Goal: Task Accomplishment & Management: Manage account settings

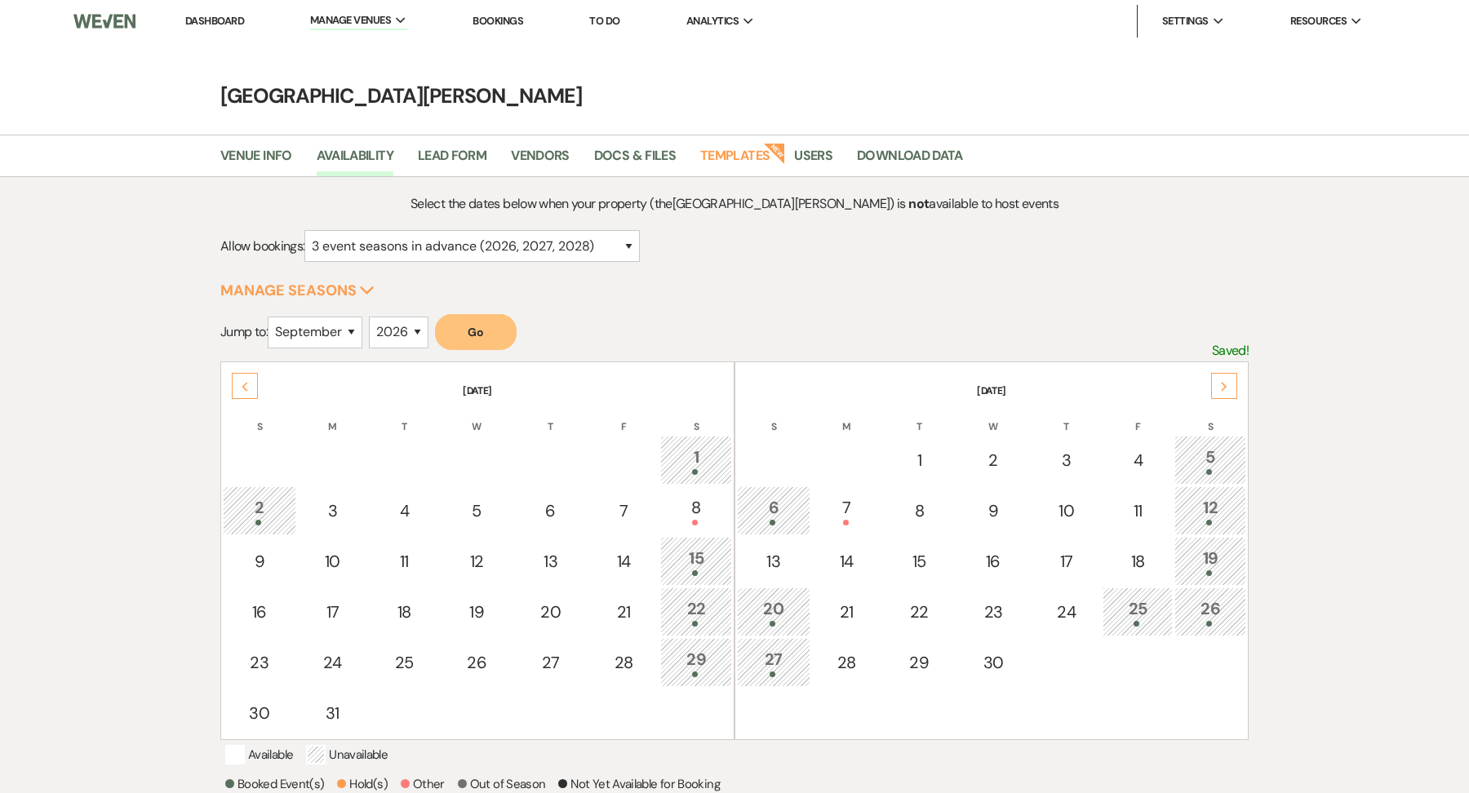
select select "3"
select select "9"
select select "2026"
click at [201, 25] on link "Dashboard" at bounding box center [214, 21] width 59 height 14
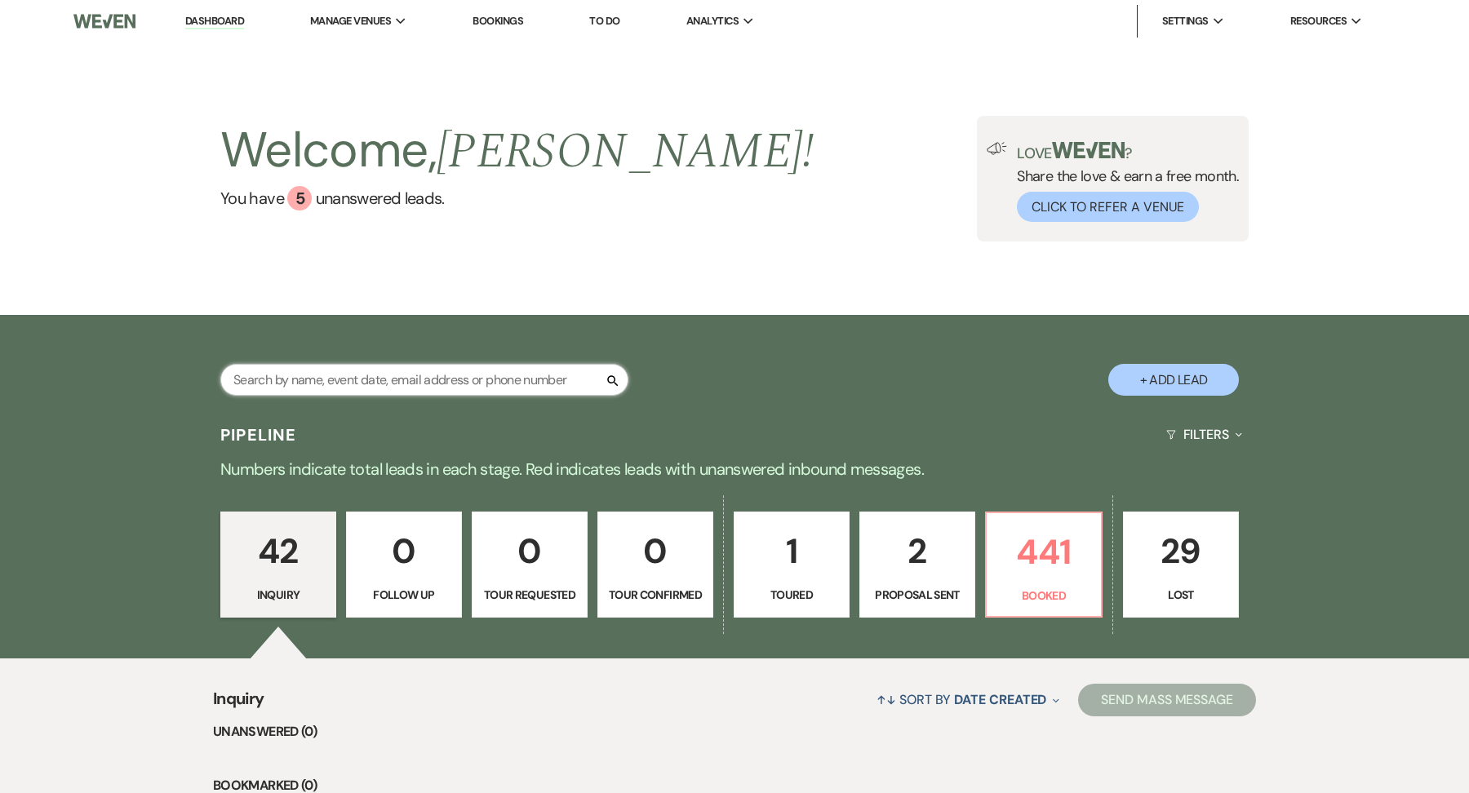
click at [441, 370] on input "text" at bounding box center [424, 380] width 408 height 32
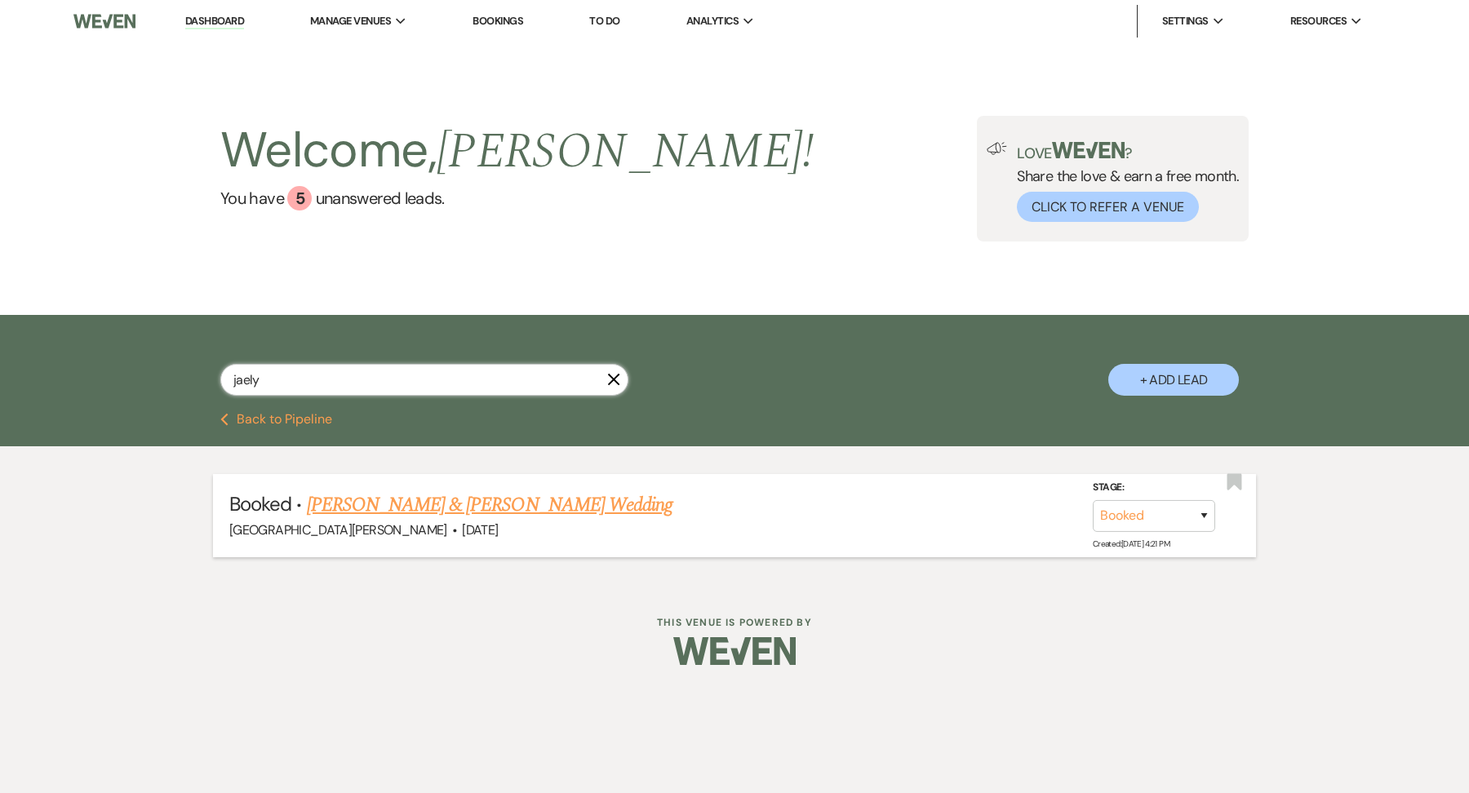
type input "jaely"
click at [415, 495] on link "Jaelyn Rhodes & Brian Causey's Wedding" at bounding box center [490, 504] width 366 height 29
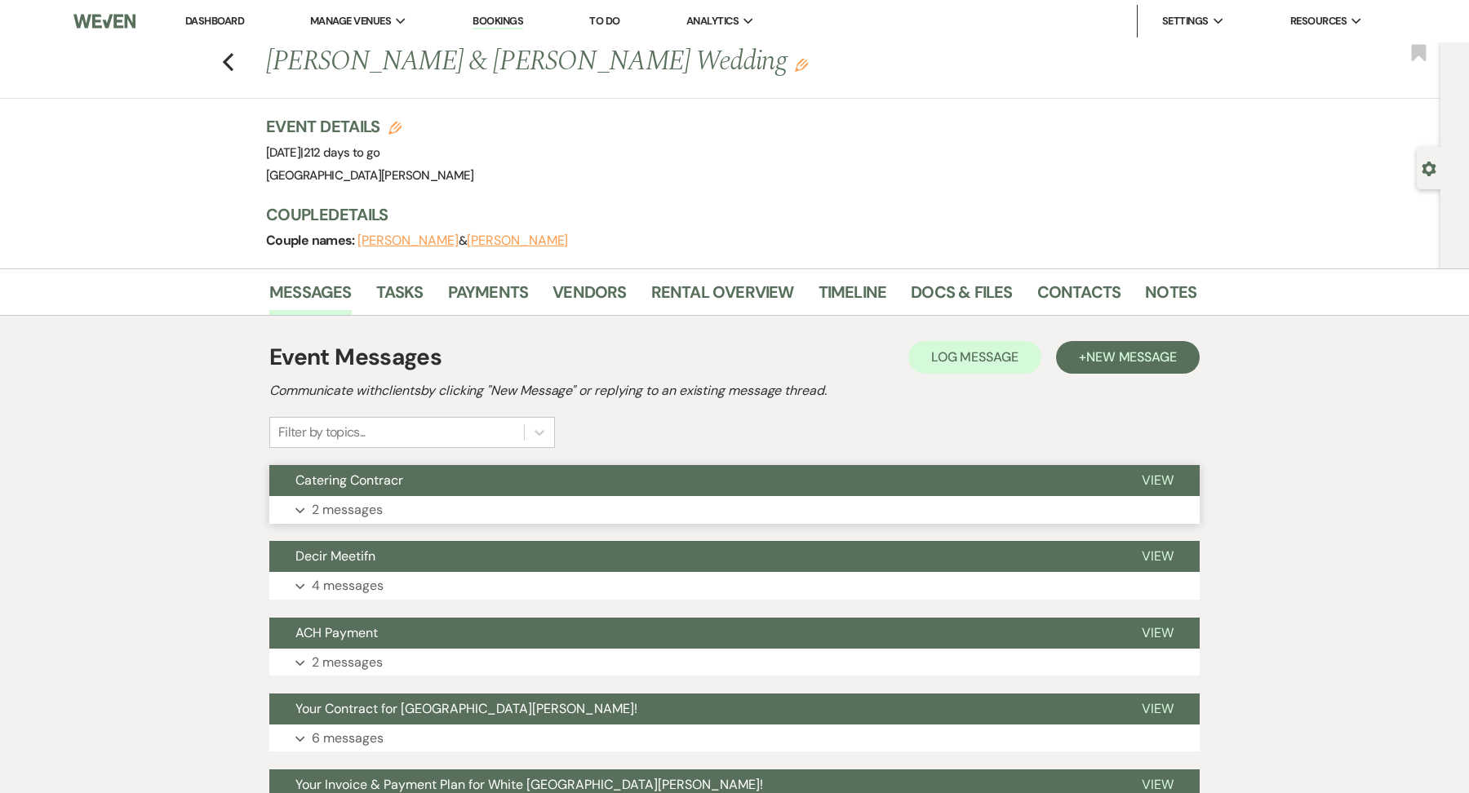
click at [530, 513] on button "Expand 2 messages" at bounding box center [734, 510] width 930 height 28
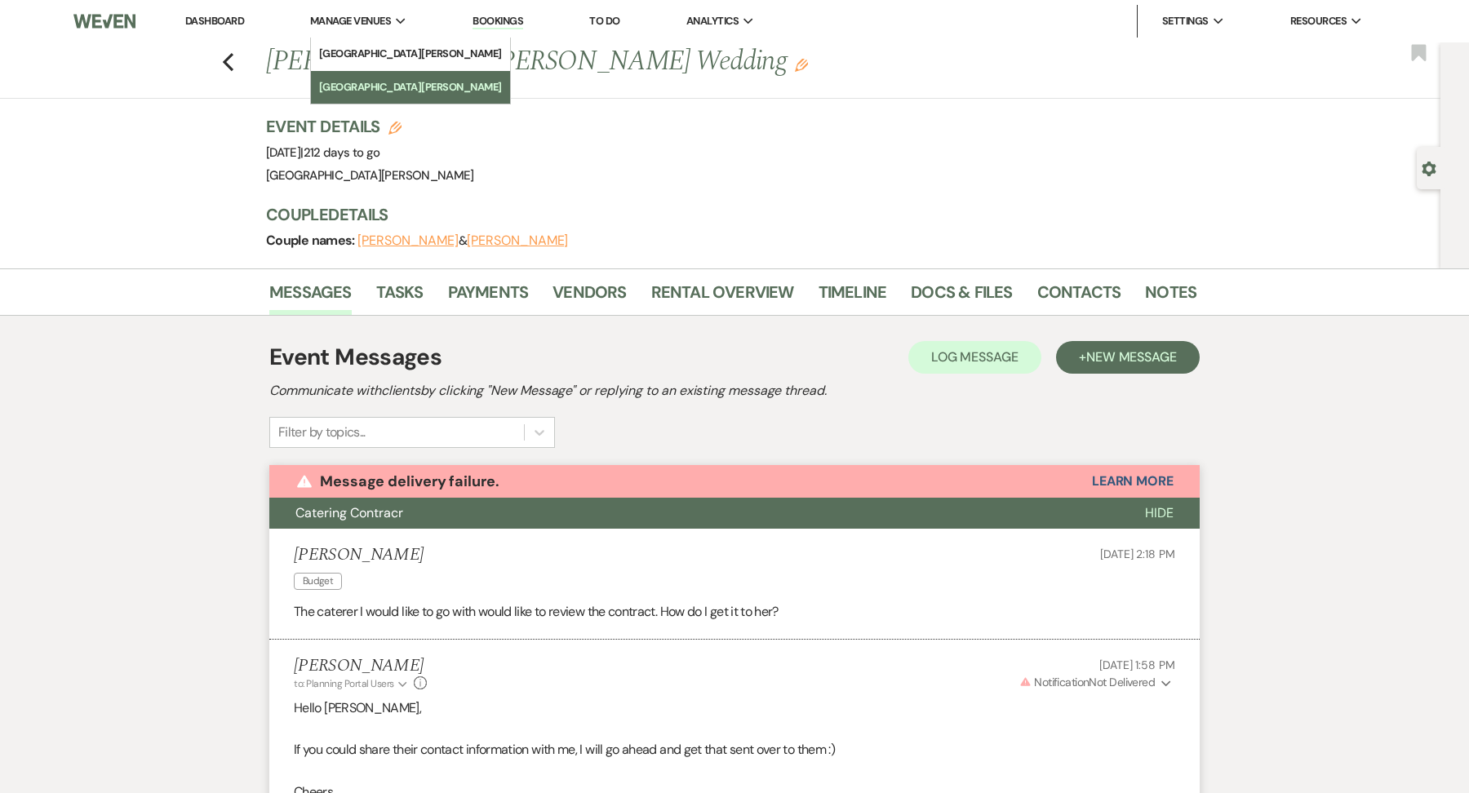
click at [345, 76] on link "[GEOGRAPHIC_DATA][PERSON_NAME]" at bounding box center [410, 87] width 199 height 33
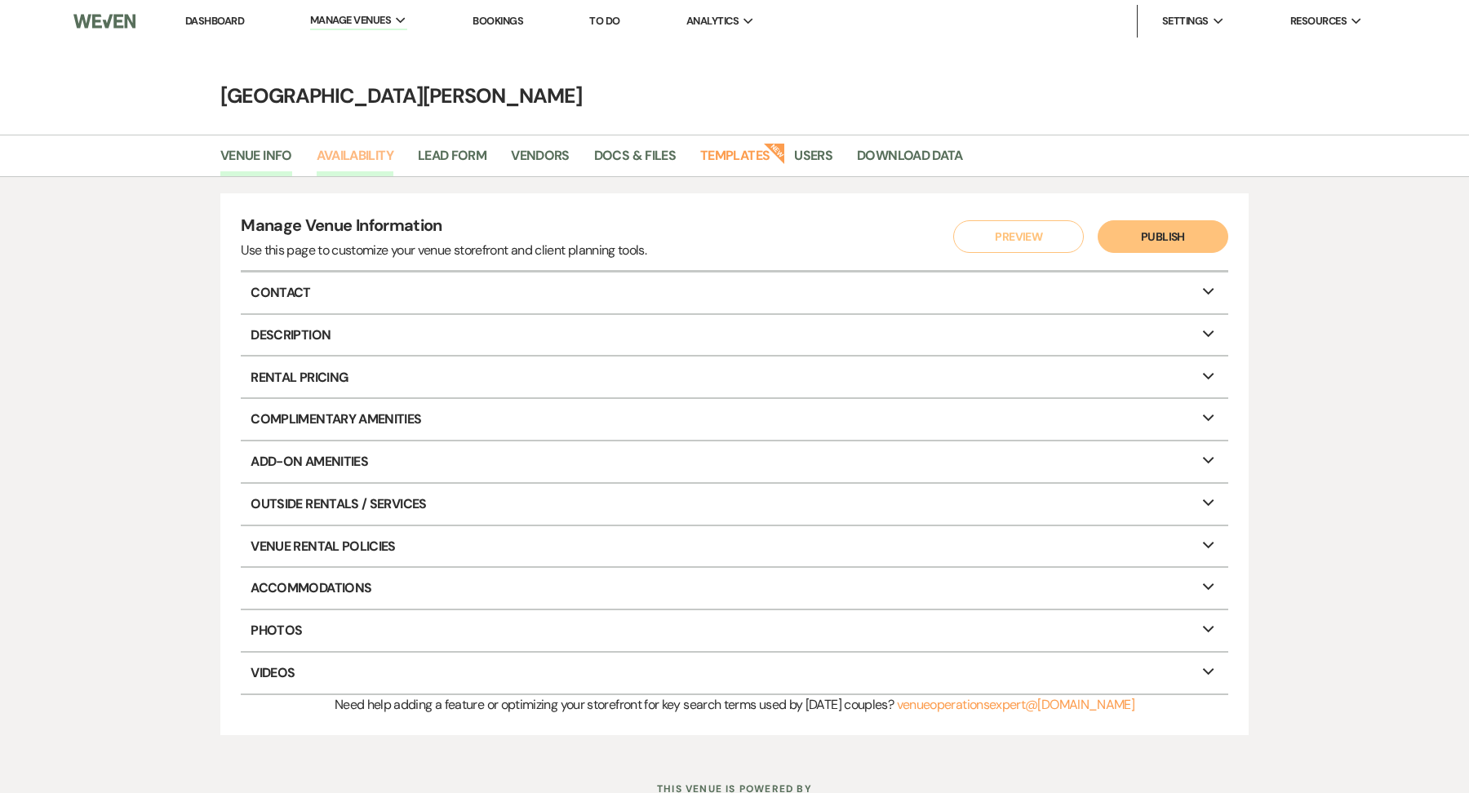
click at [357, 171] on link "Availability" at bounding box center [355, 160] width 77 height 31
select select "3"
select select "2026"
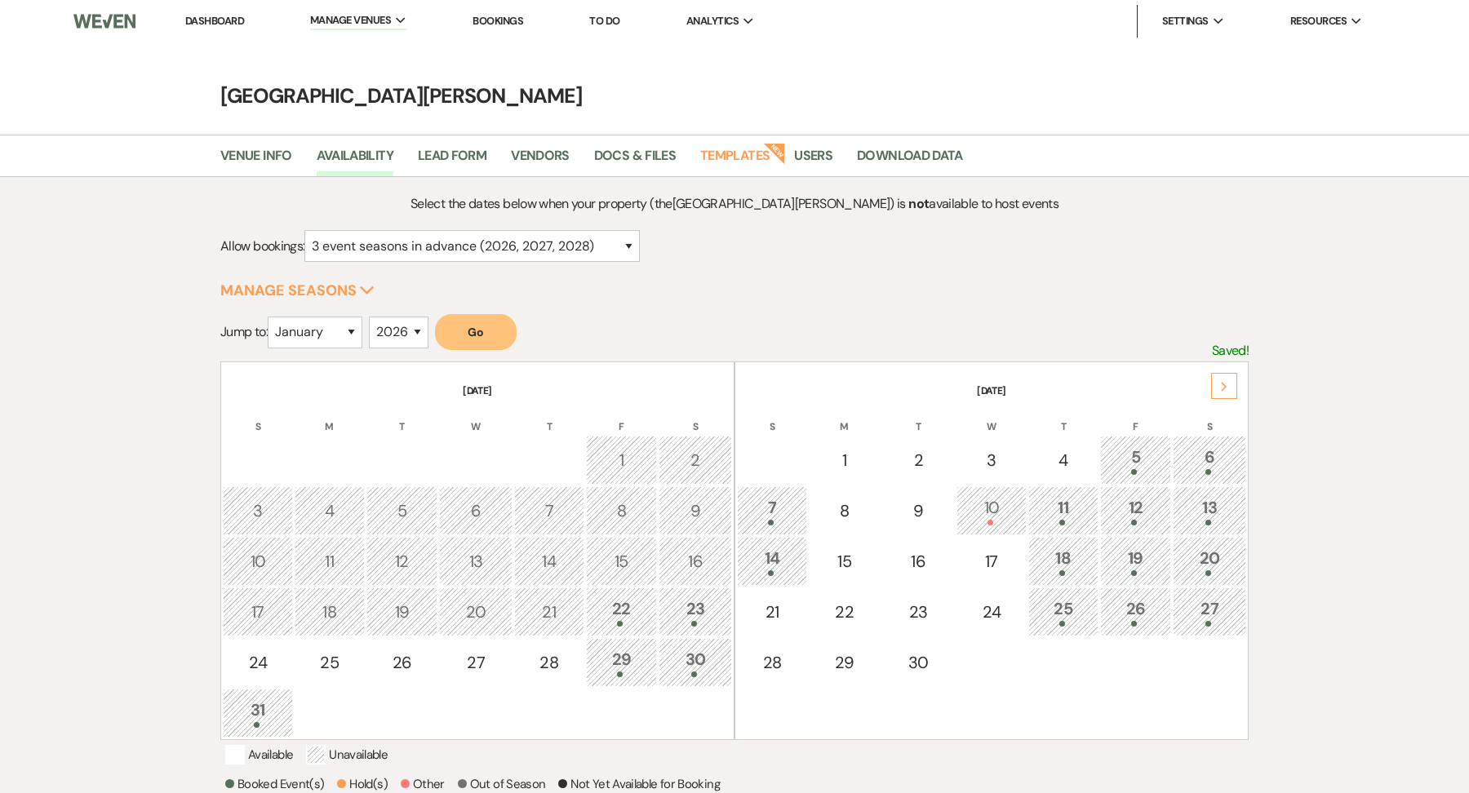
click at [1216, 542] on td "20" at bounding box center [1208, 561] width 73 height 49
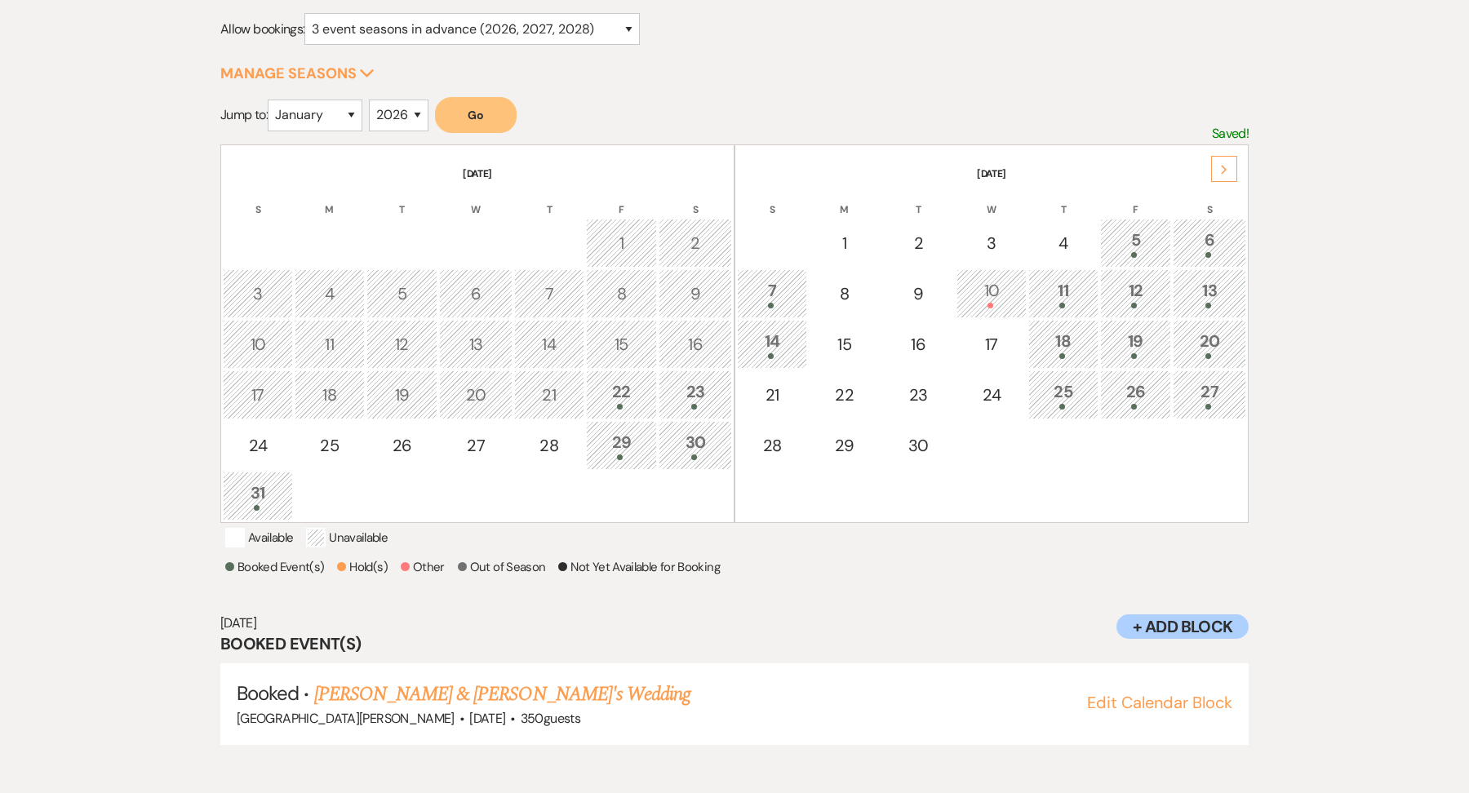
scroll to position [218, 0]
click at [1174, 334] on td "20" at bounding box center [1208, 343] width 73 height 49
click at [1159, 337] on div "19" at bounding box center [1136, 343] width 54 height 30
click at [616, 708] on link "Taylor Whalen & Holden Walters's Wedding (9/18-9/19)" at bounding box center [609, 693] width 591 height 29
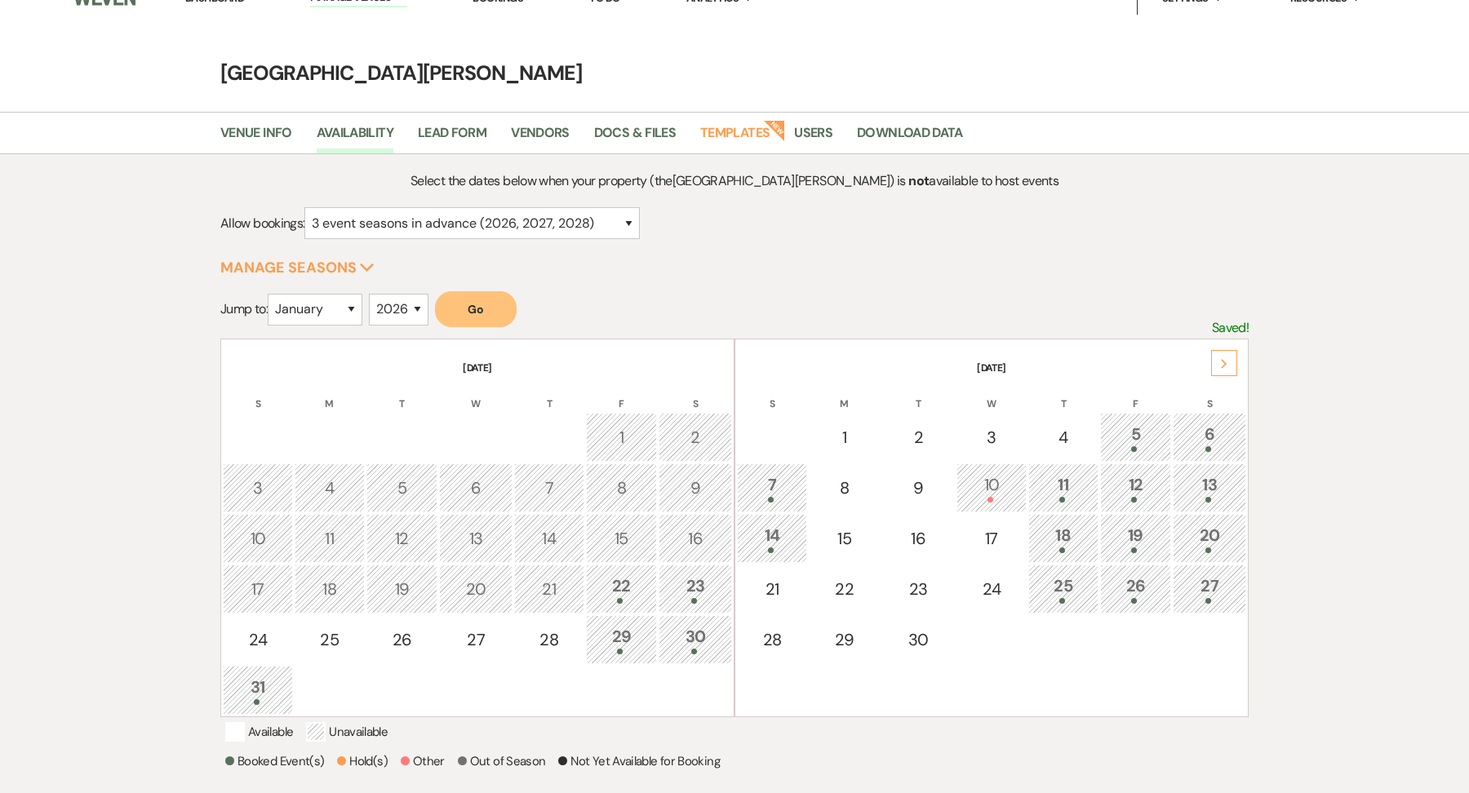
scroll to position [0, 0]
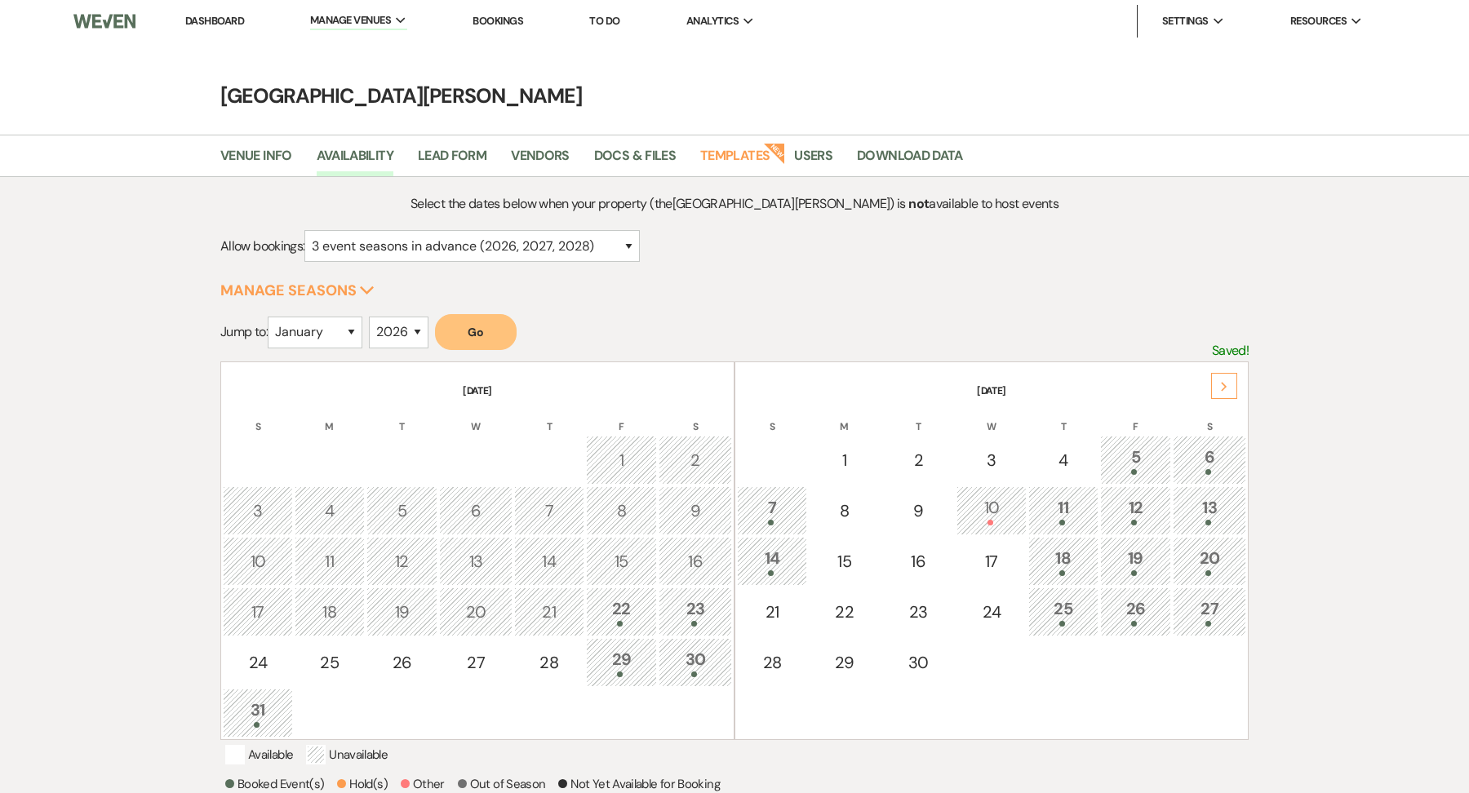
click at [226, 19] on link "Dashboard" at bounding box center [214, 21] width 59 height 14
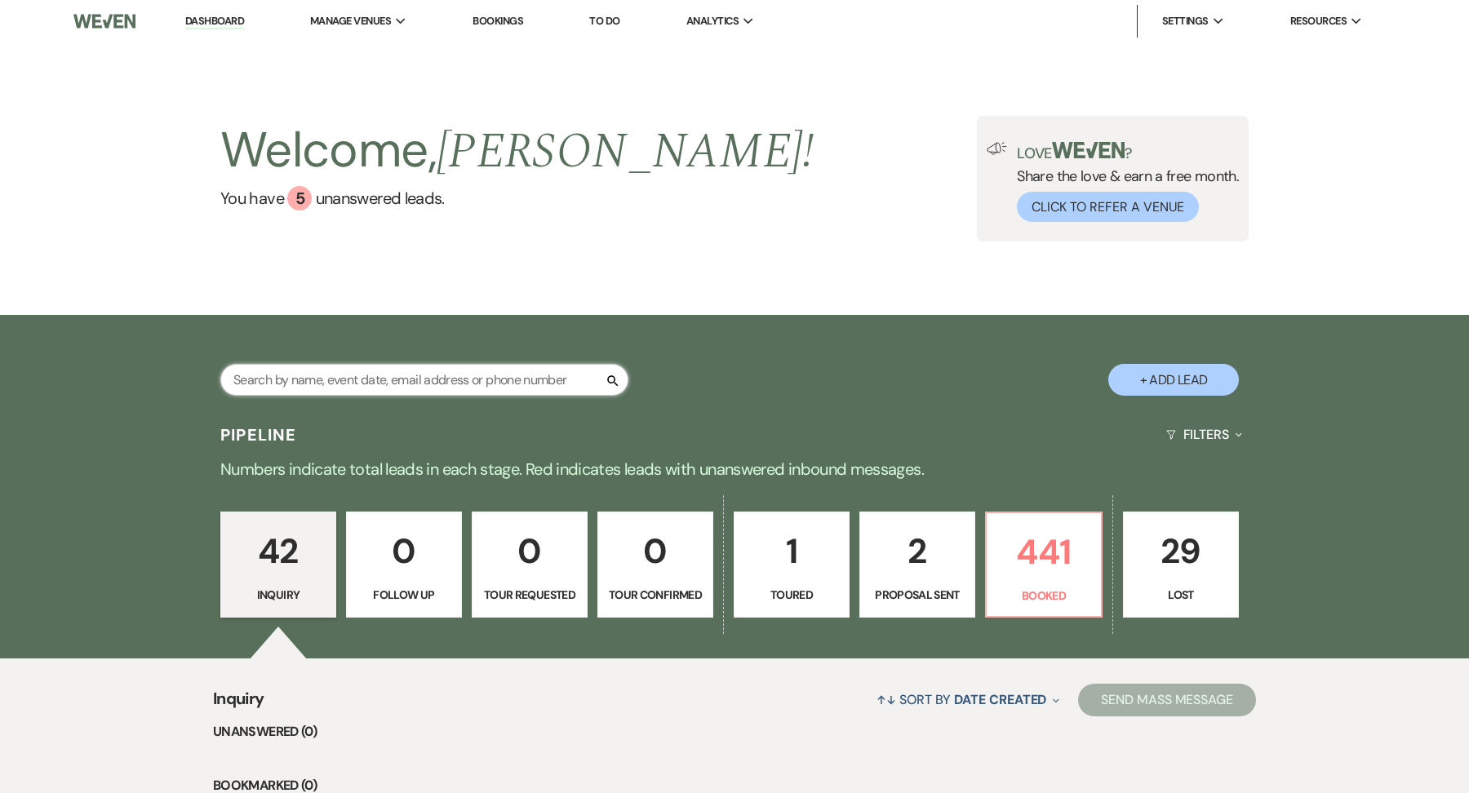
click at [480, 388] on input "text" at bounding box center [424, 380] width 408 height 32
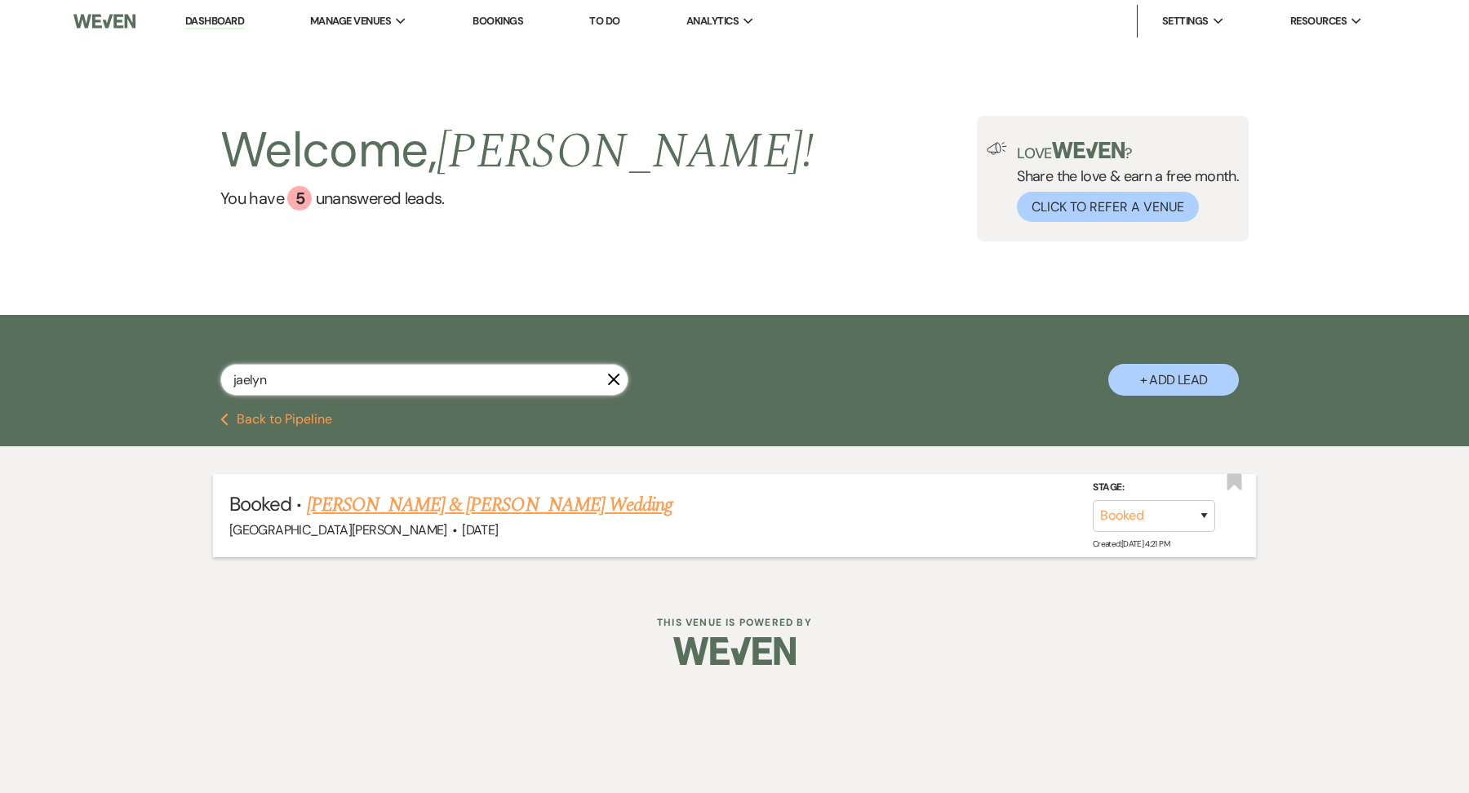
type input "jaelyn"
click at [369, 502] on link "Jaelyn Rhodes & Brian Causey's Wedding" at bounding box center [490, 504] width 366 height 29
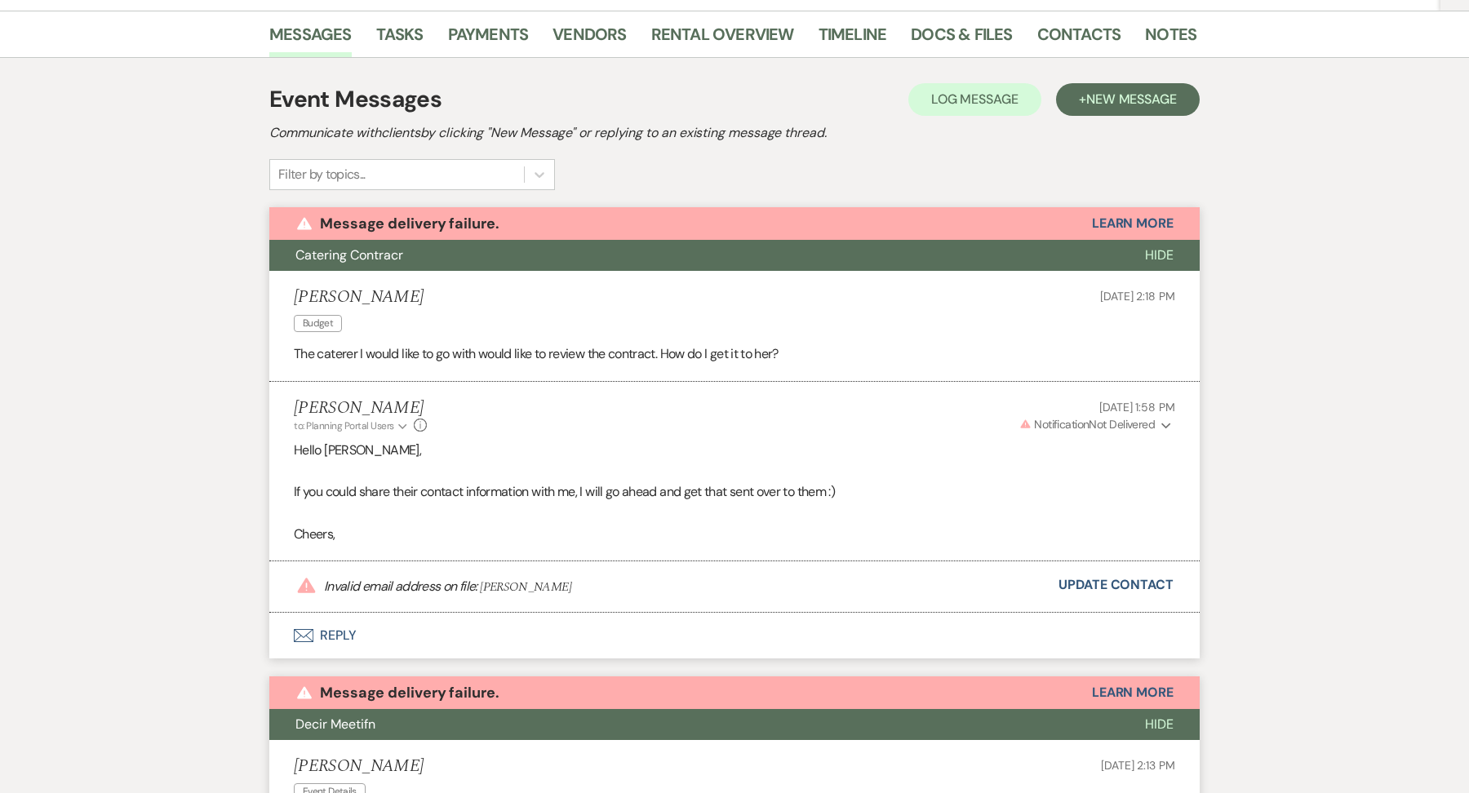
scroll to position [259, 0]
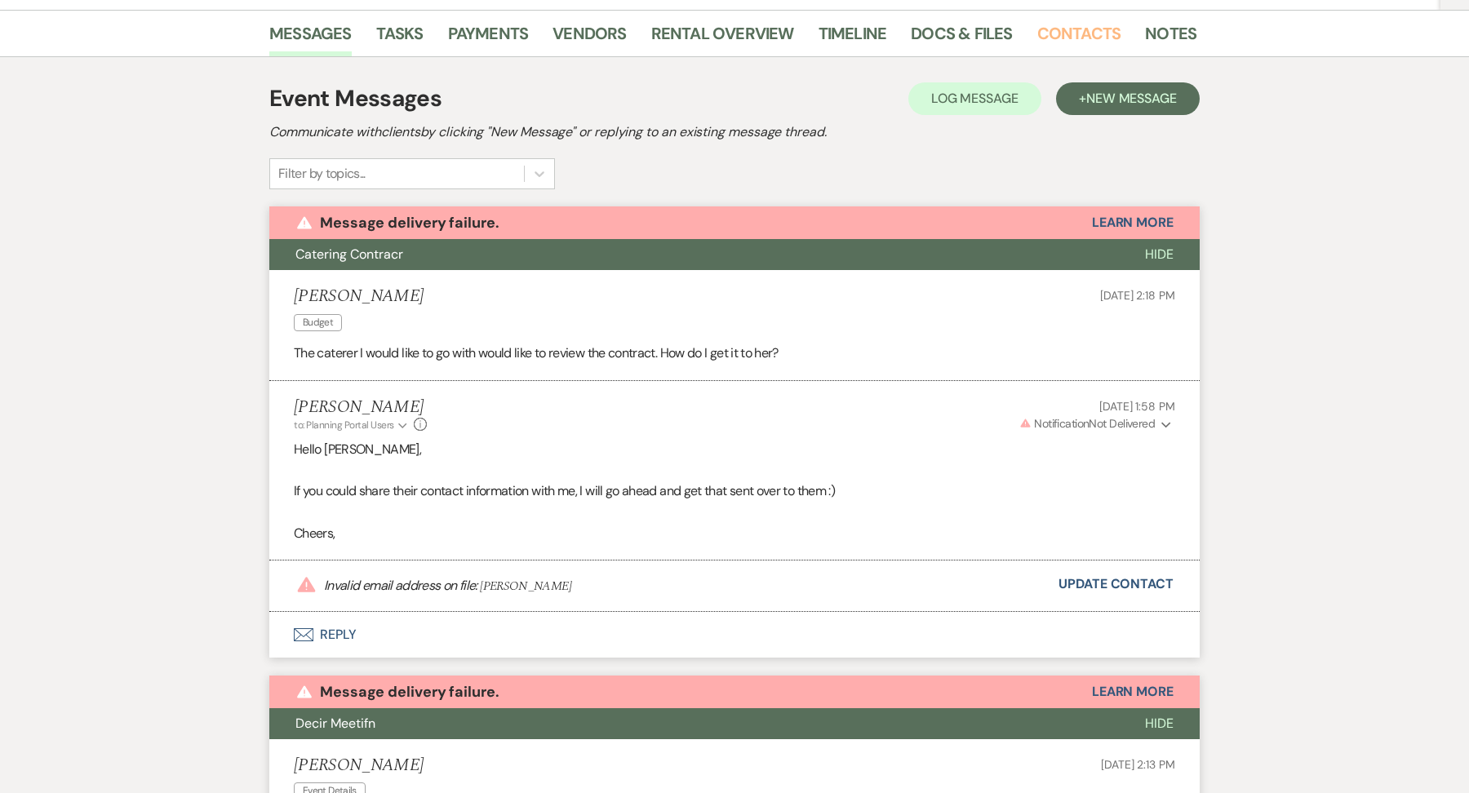
click at [1062, 33] on link "Contacts" at bounding box center [1079, 38] width 84 height 36
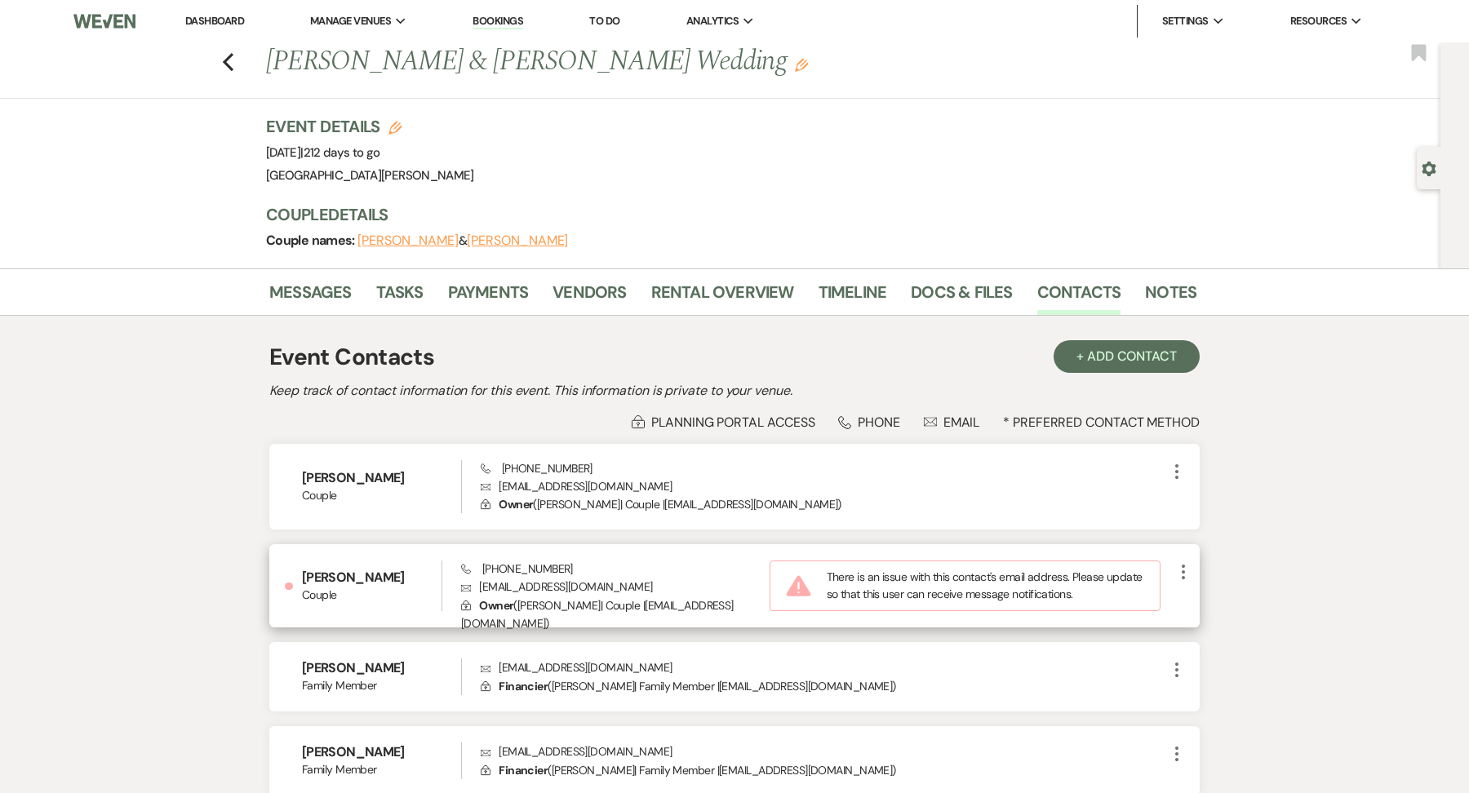
click at [1180, 565] on icon "More" at bounding box center [1183, 572] width 20 height 20
click at [1218, 596] on button "Pencil Edit" at bounding box center [1221, 604] width 97 height 28
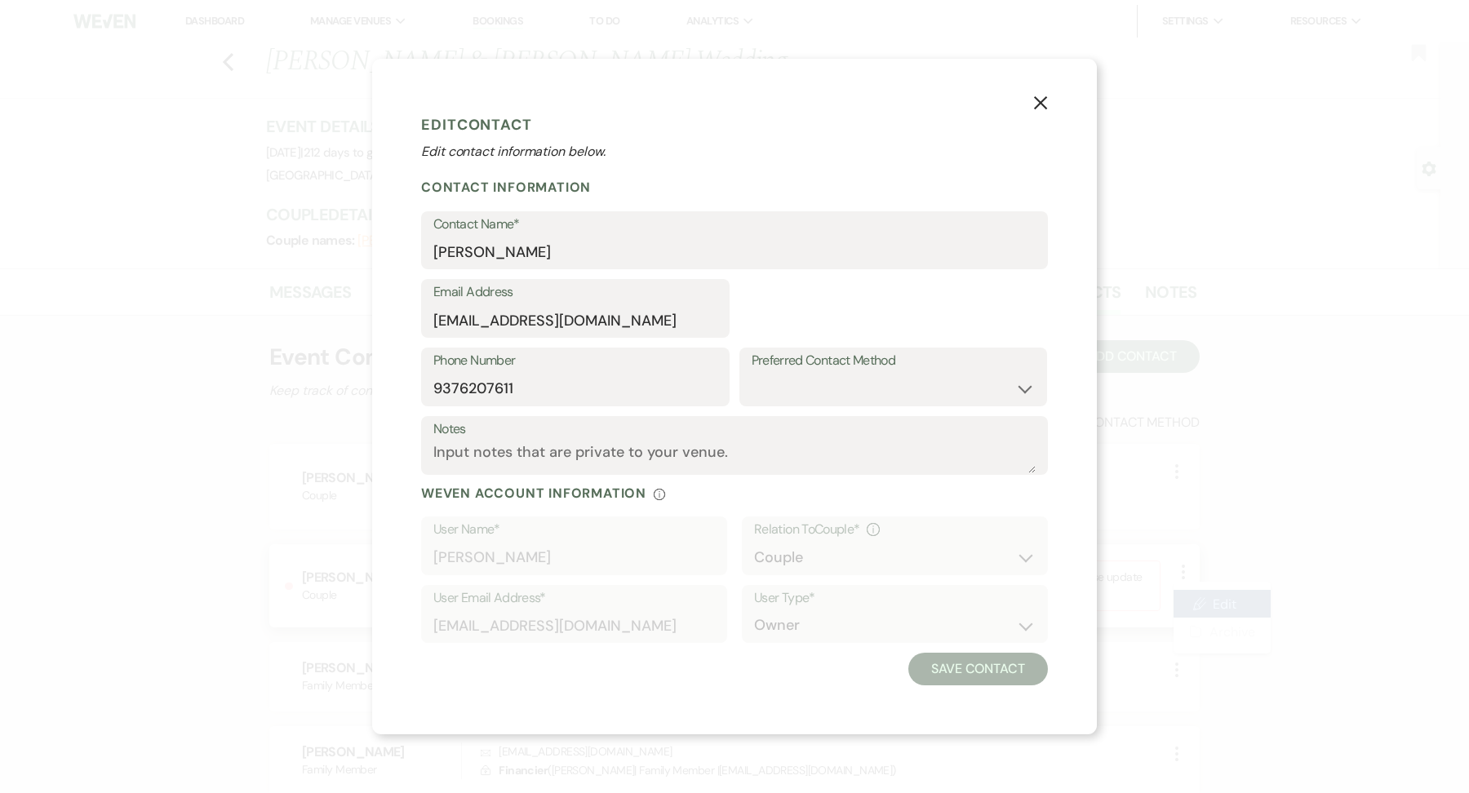
select select "1"
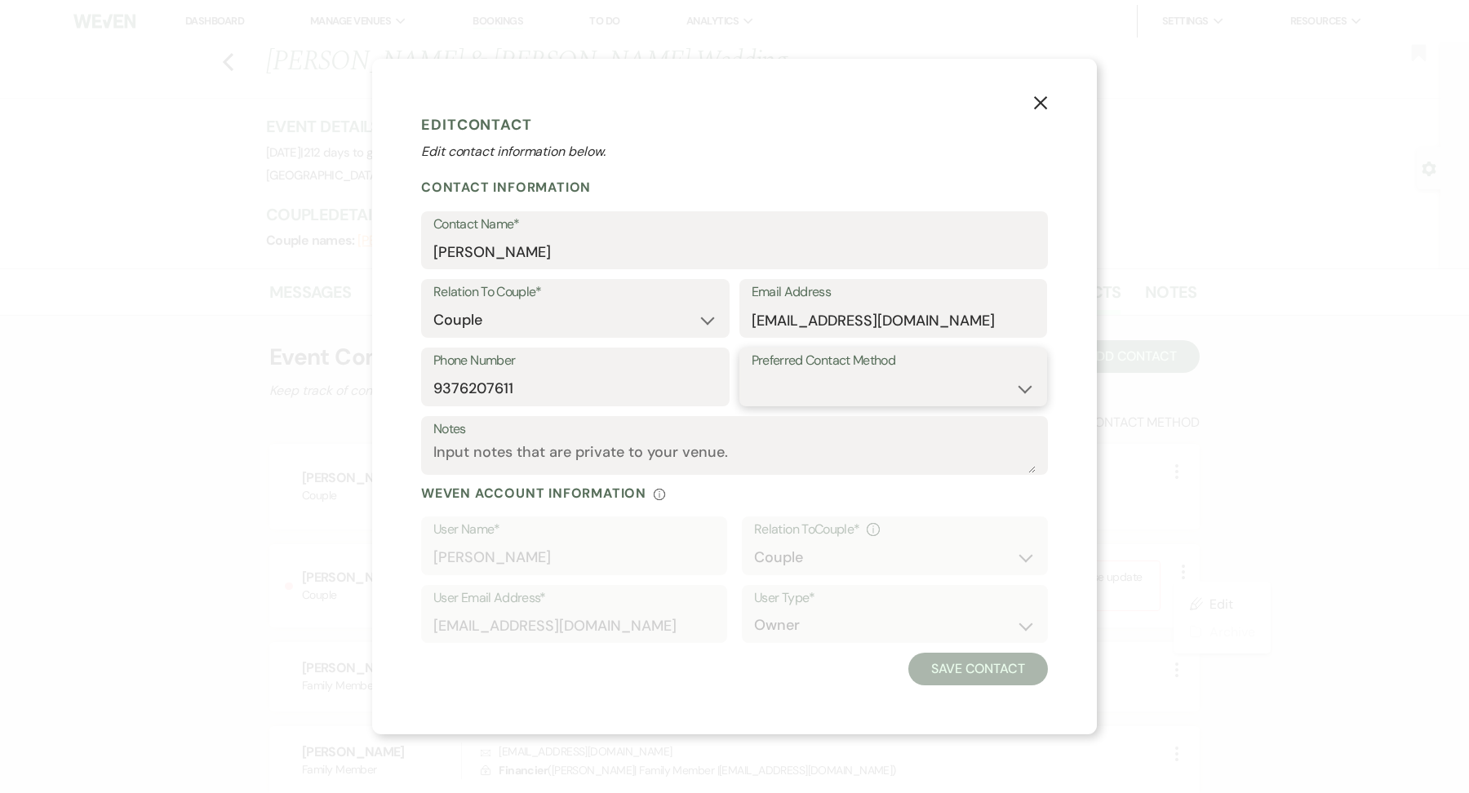
click at [876, 388] on select "Email Phone Text" at bounding box center [893, 389] width 284 height 32
click at [572, 320] on select "Couple Planner Parent of Couple Family Member Friend Other" at bounding box center [575, 320] width 284 height 32
select select
click at [963, 661] on button "Save Contact" at bounding box center [978, 670] width 140 height 33
click at [1033, 104] on icon "X" at bounding box center [1040, 102] width 15 height 15
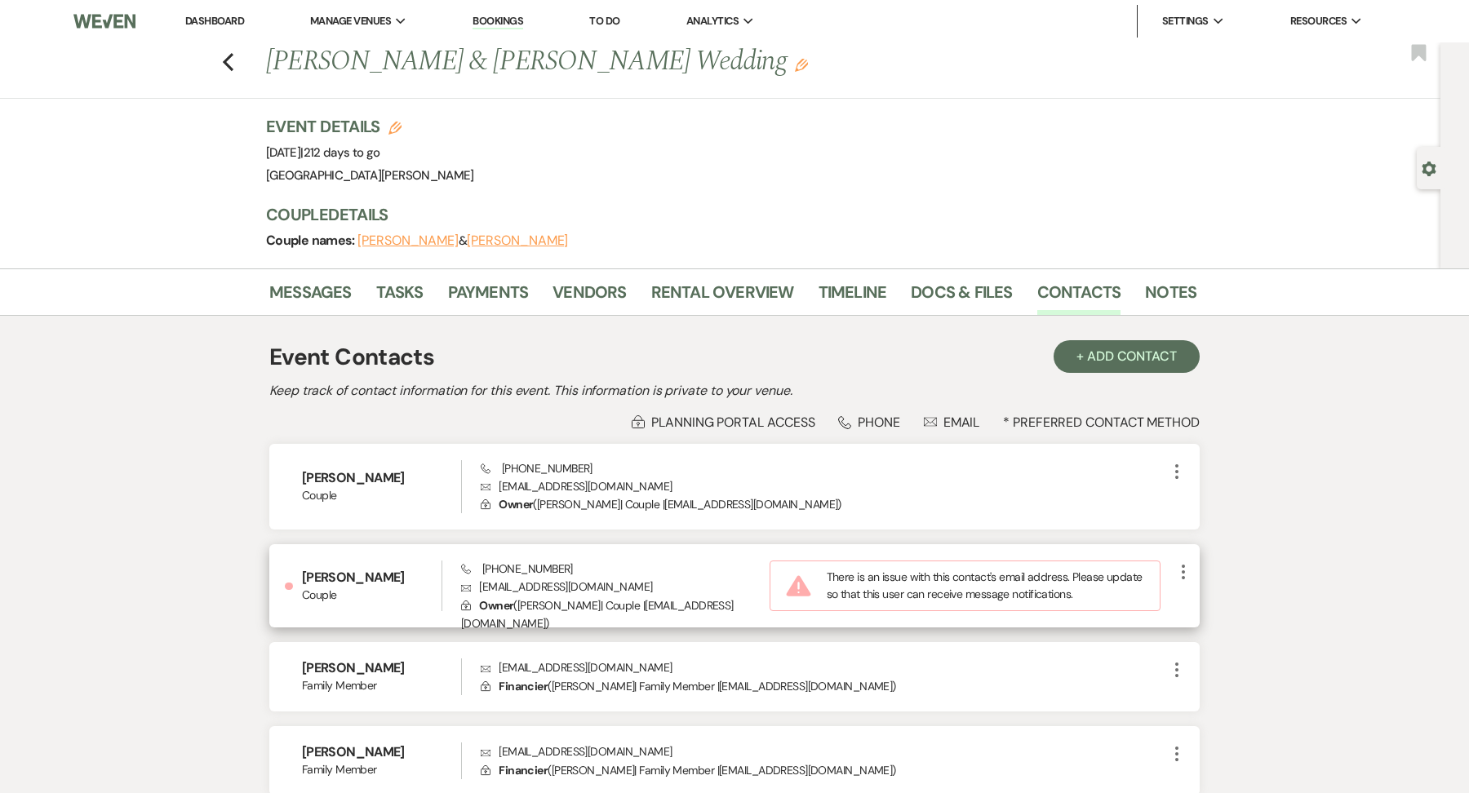
scroll to position [144, 0]
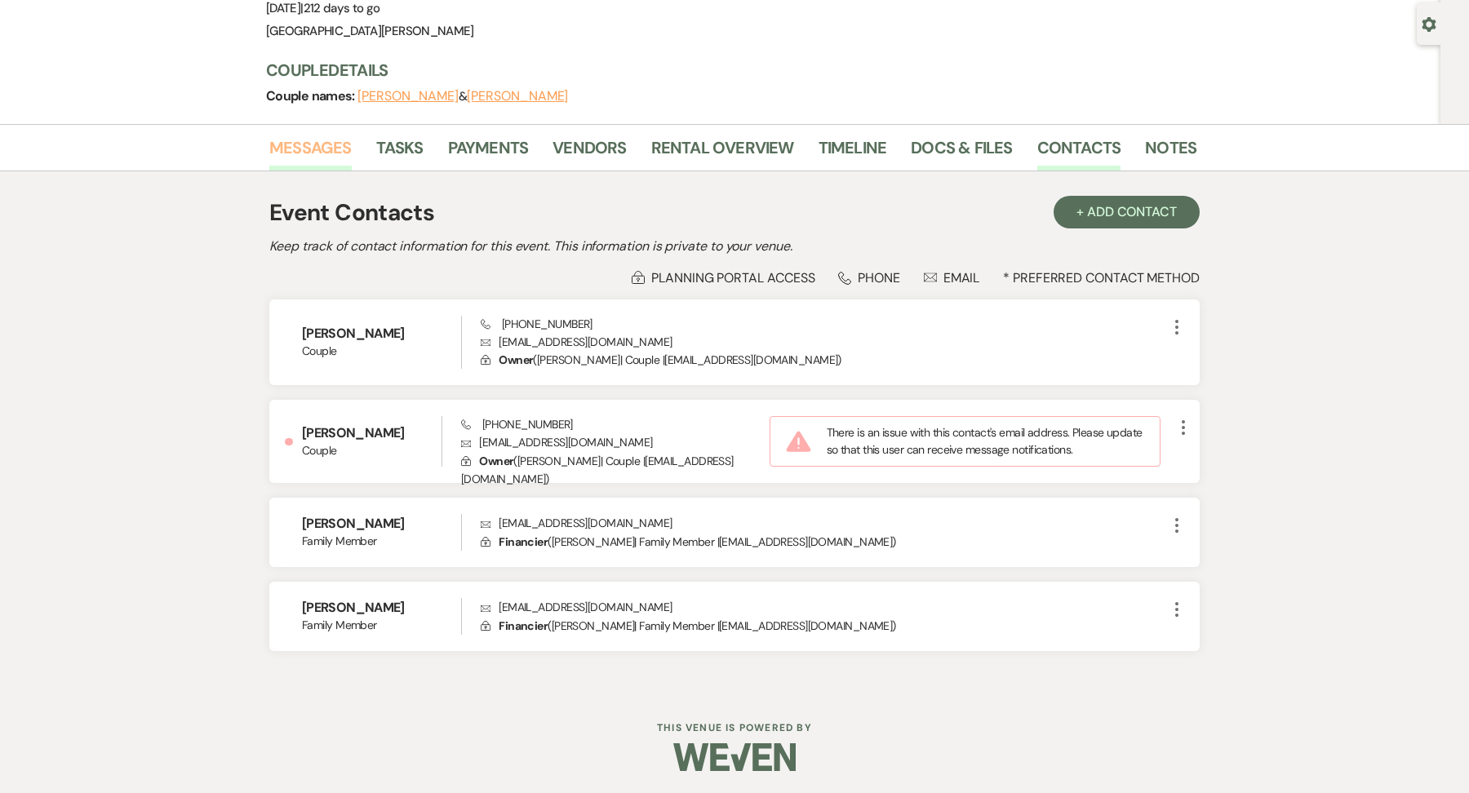
click at [321, 157] on link "Messages" at bounding box center [310, 153] width 82 height 36
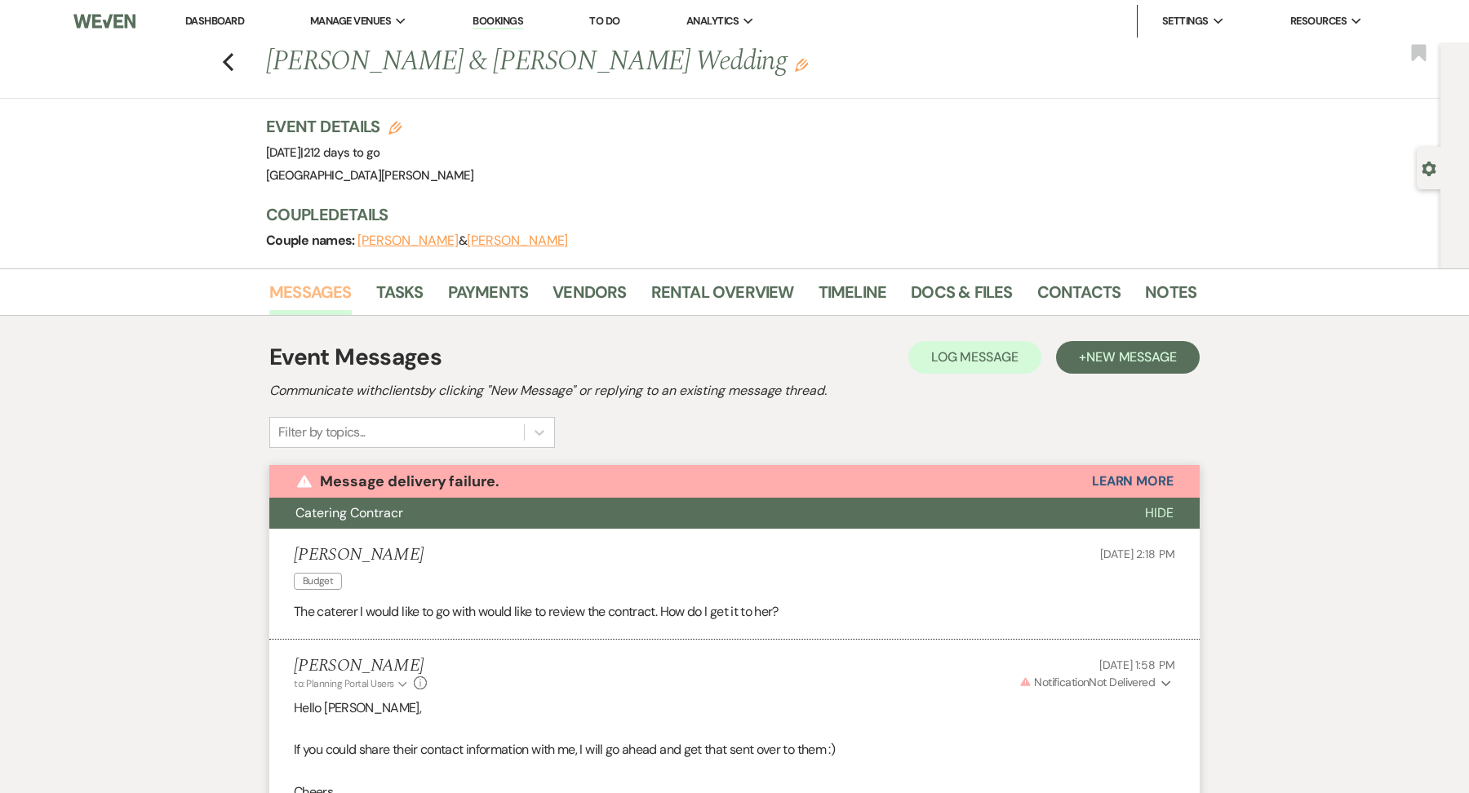
scroll to position [31, 0]
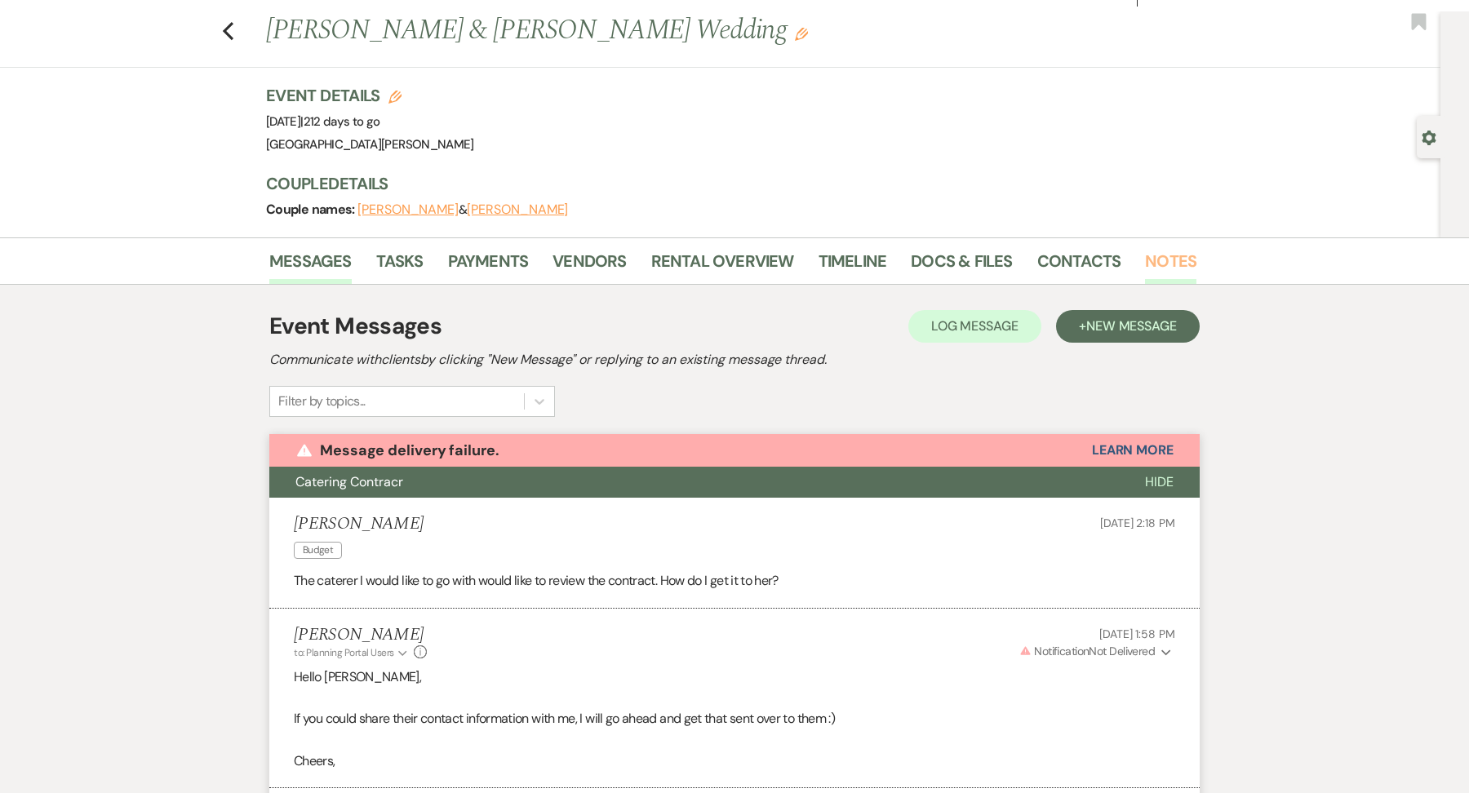
click at [1145, 246] on li "Notes" at bounding box center [1183, 264] width 76 height 39
click at [411, 255] on link "Tasks" at bounding box center [399, 266] width 47 height 36
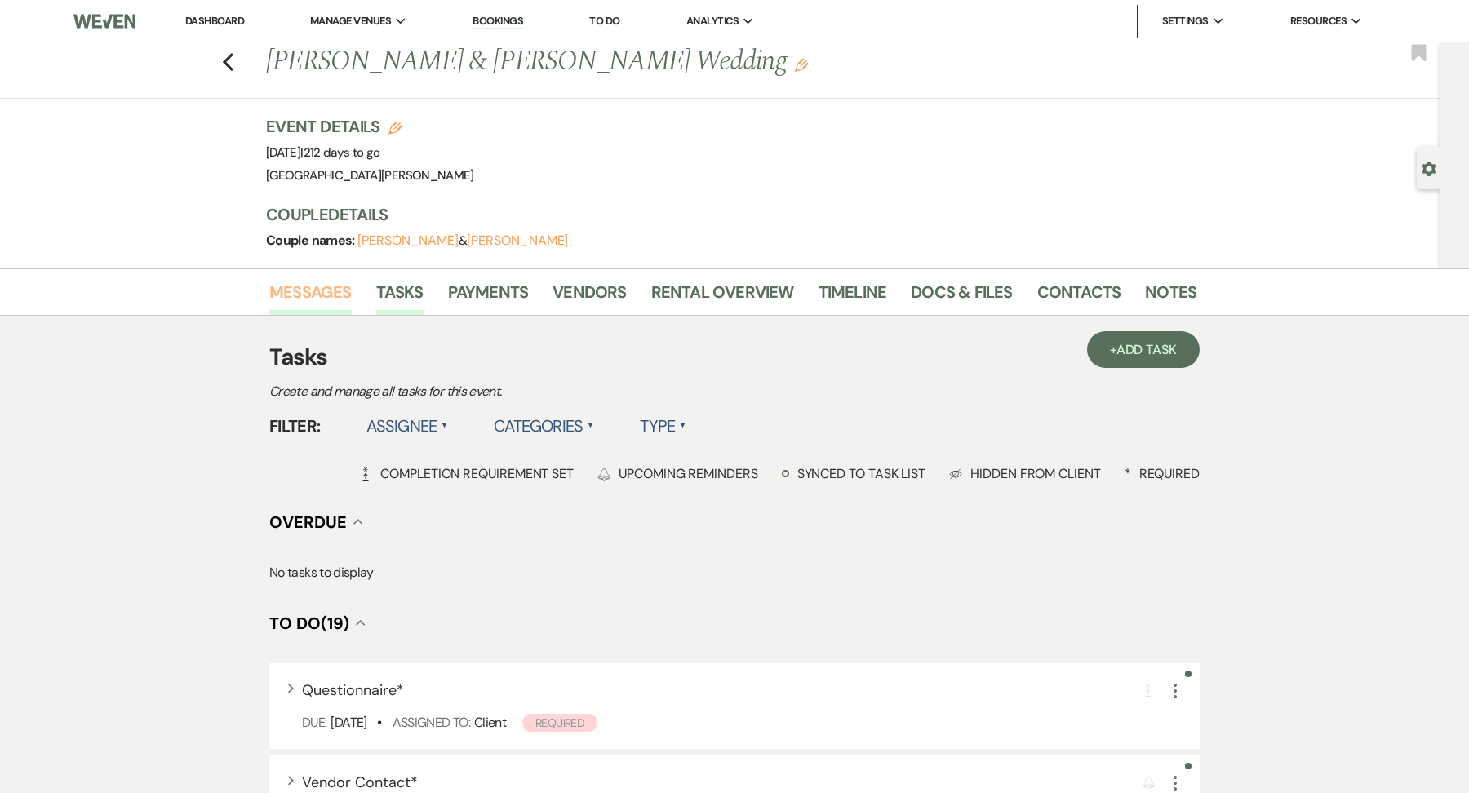
click at [328, 287] on link "Messages" at bounding box center [310, 297] width 82 height 36
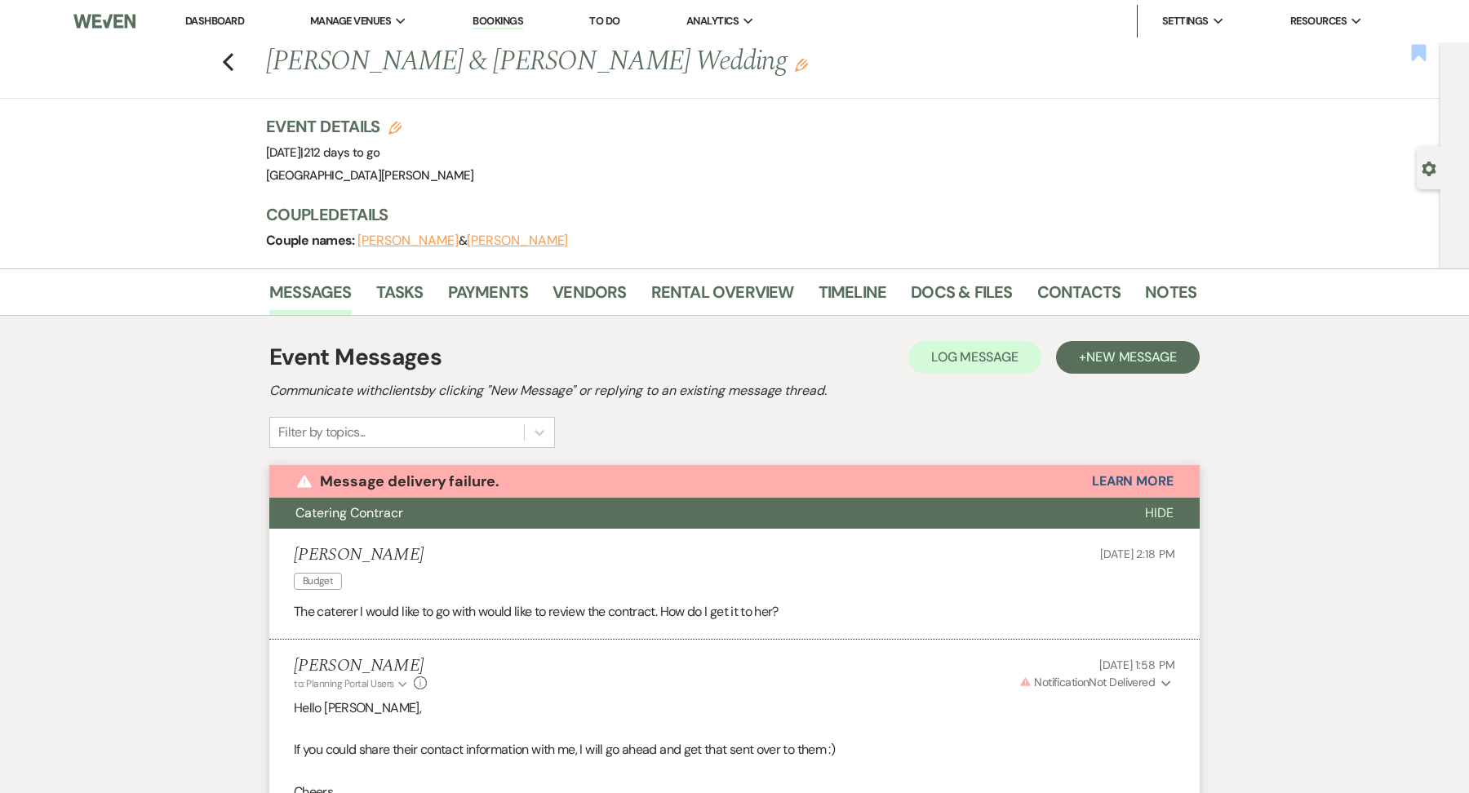
click at [1423, 55] on use "button" at bounding box center [1418, 52] width 15 height 16
